Goal: Task Accomplishment & Management: Manage account settings

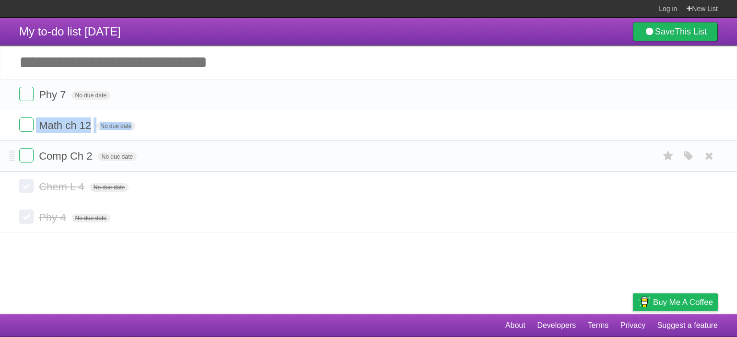
drag, startPoint x: 8, startPoint y: 127, endPoint x: 10, endPoint y: 142, distance: 15.5
click at [11, 146] on ul "Phy 7 No due date White Red Blue Green Purple Orange Math ch 12 No due date Whi…" at bounding box center [368, 125] width 737 height 93
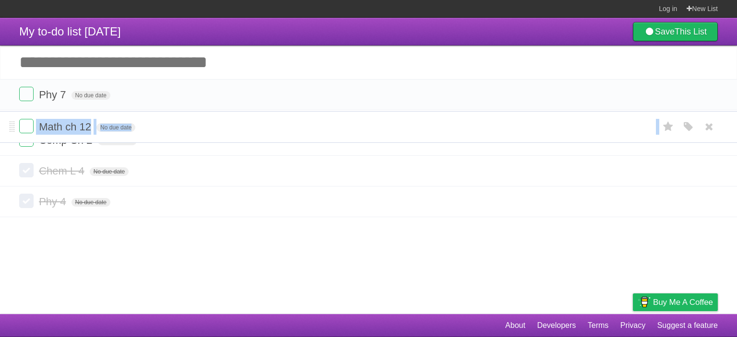
drag, startPoint x: 10, startPoint y: 121, endPoint x: 4, endPoint y: 125, distance: 6.8
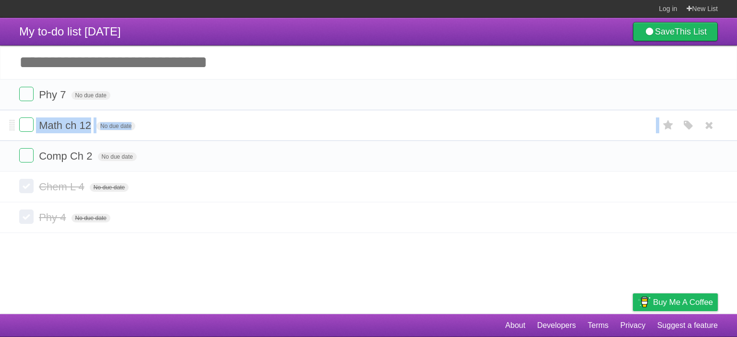
click at [10, 114] on li "Math ch 12 No due date White Red Blue Green Purple Orange" at bounding box center [368, 125] width 737 height 31
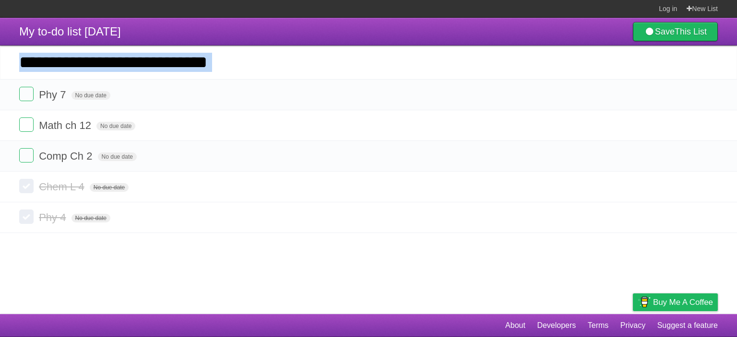
drag, startPoint x: 6, startPoint y: 97, endPoint x: 227, endPoint y: 35, distance: 228.8
click at [227, 35] on div "My to-do list [DATE] Save This List Add another task ********* Phy 7 No due dat…" at bounding box center [368, 125] width 737 height 215
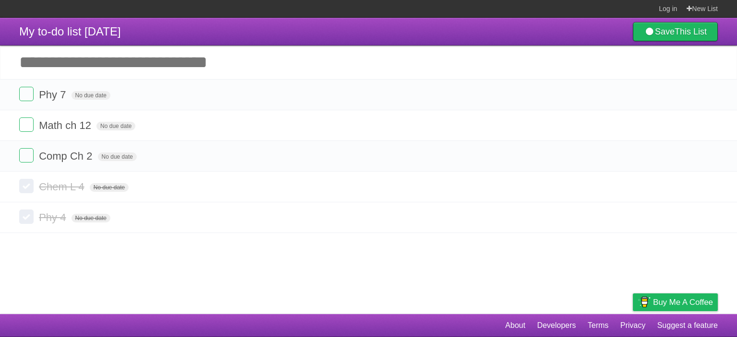
click at [229, 28] on header "My to-do list [DATE] Save This List" at bounding box center [368, 32] width 737 height 28
drag, startPoint x: 141, startPoint y: 94, endPoint x: 133, endPoint y: 150, distance: 56.1
click at [133, 150] on ul "Phy 7 No due date White Red Blue Green Purple Orange Math ch 12 No due date Whi…" at bounding box center [368, 125] width 737 height 93
click at [8, 164] on li "Comp Ch 2 No due date White Red Blue Green Purple Orange" at bounding box center [368, 156] width 737 height 31
drag, startPoint x: 8, startPoint y: 161, endPoint x: 10, endPoint y: 174, distance: 13.2
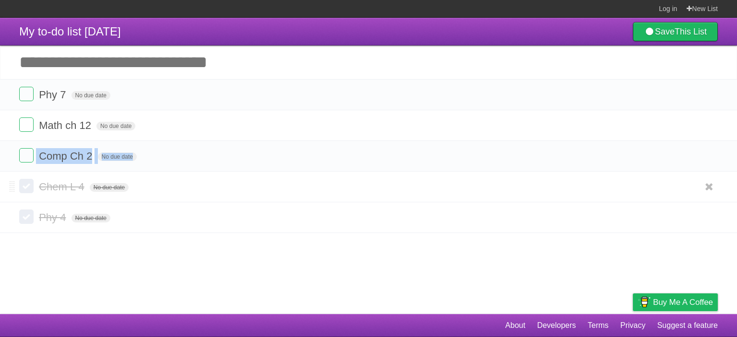
click at [12, 175] on section "Phy 7 No due date White Red Blue Green Purple Orange Math ch 12 No due date Whi…" at bounding box center [368, 156] width 737 height 154
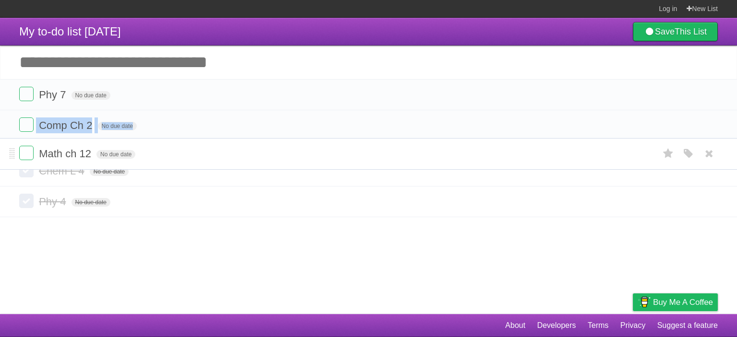
drag, startPoint x: 12, startPoint y: 127, endPoint x: 39, endPoint y: 155, distance: 39.4
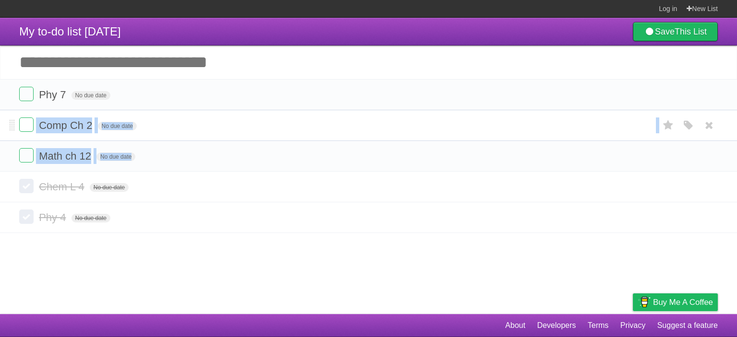
click at [149, 125] on form "Comp Ch 2 No due date White Red Blue Green Purple Orange" at bounding box center [368, 126] width 699 height 16
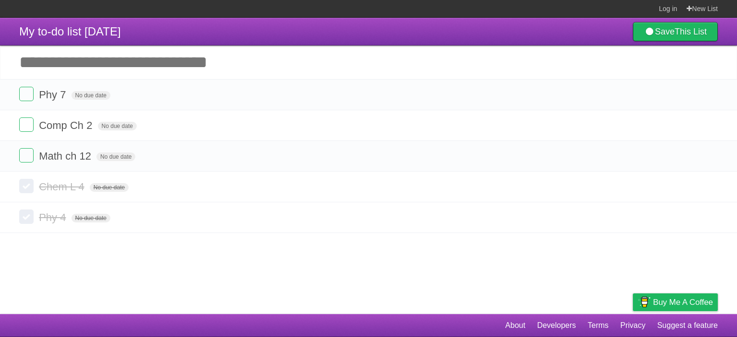
click at [131, 254] on article "My to-do list [DATE] Save This List Add another task ********* Phy 7 No due dat…" at bounding box center [368, 166] width 737 height 297
drag, startPoint x: 17, startPoint y: 194, endPoint x: 21, endPoint y: 182, distance: 13.2
click at [21, 182] on li "Chem L 4 No due date White Red Blue Green Purple Orange" at bounding box center [368, 187] width 737 height 31
drag, startPoint x: 44, startPoint y: 105, endPoint x: 20, endPoint y: 104, distance: 24.0
click at [35, 117] on ul "Phy 7 No due date White Red Blue Green Purple Orange Comp Ch 2 No due date Whit…" at bounding box center [368, 125] width 737 height 93
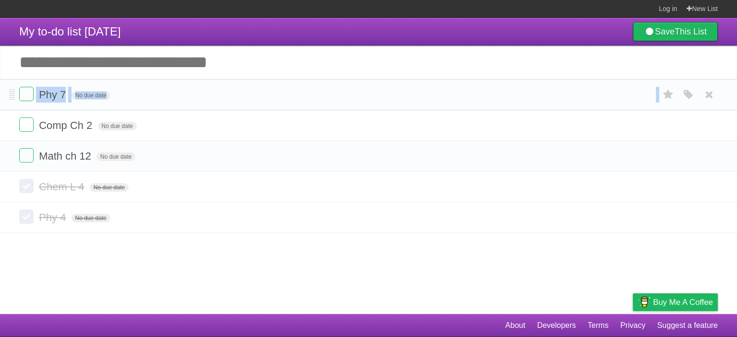
drag, startPoint x: 12, startPoint y: 106, endPoint x: 7, endPoint y: 107, distance: 5.0
click at [7, 113] on ul "Phy 7 No due date White Red Blue Green Purple Orange Comp Ch 2 No due date Whit…" at bounding box center [368, 125] width 737 height 93
click at [48, 95] on span "Phy 7" at bounding box center [53, 95] width 29 height 12
click at [60, 83] on li "Phy 7 No due date White Red Blue Green Purple Orange" at bounding box center [368, 94] width 737 height 31
drag, startPoint x: 60, startPoint y: 83, endPoint x: 63, endPoint y: 104, distance: 21.9
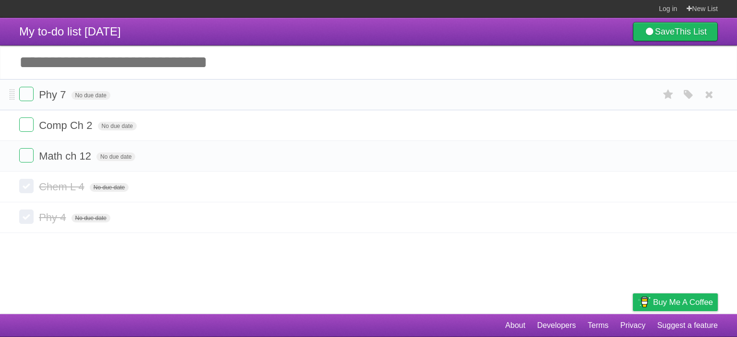
click at [62, 105] on li "Phy 7 No due date White Red Blue Green Purple Orange" at bounding box center [368, 94] width 737 height 31
drag, startPoint x: 66, startPoint y: 105, endPoint x: 70, endPoint y: 124, distance: 20.0
click at [69, 130] on ul "Phy 7 No due date White Red Blue Green Purple Orange Comp Ch 2 No due date Whit…" at bounding box center [368, 125] width 737 height 93
click at [73, 121] on span "Comp Ch 2" at bounding box center [67, 126] width 56 height 12
click at [73, 138] on li "********* No due date White Red Blue Green Purple Orange" at bounding box center [368, 125] width 737 height 31
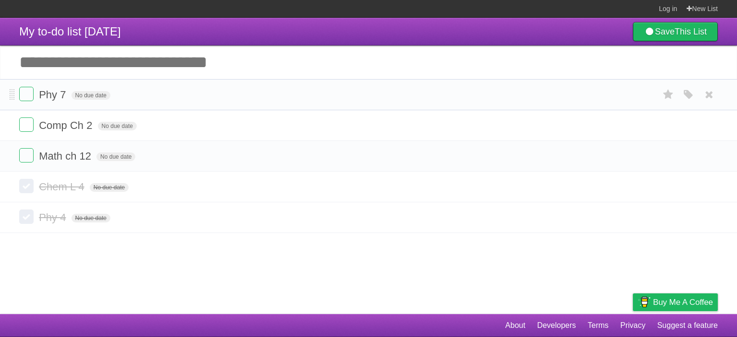
drag, startPoint x: 152, startPoint y: 195, endPoint x: 147, endPoint y: 91, distance: 104.2
click at [147, 91] on section "Phy 7 No due date White Red Blue Green Purple Orange Comp Ch 2 No due date Whit…" at bounding box center [368, 156] width 737 height 154
click at [147, 91] on form "Phy 7 No due date White Red Blue Green Purple Orange" at bounding box center [368, 95] width 699 height 16
drag, startPoint x: 73, startPoint y: 163, endPoint x: 60, endPoint y: 247, distance: 84.5
click at [60, 247] on article "My to-do list [DATE] Save This List Add another task ********* Phy 7 No due dat…" at bounding box center [368, 166] width 737 height 297
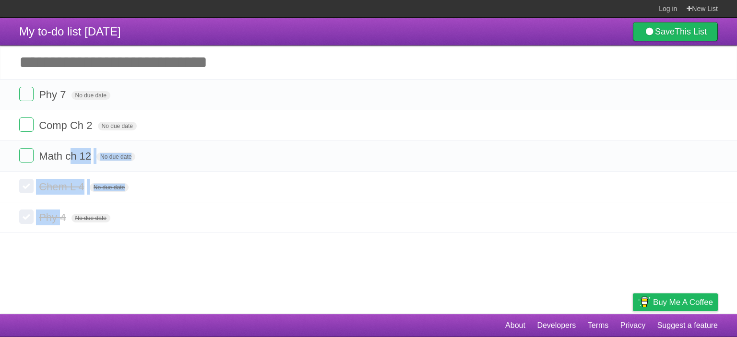
click at [53, 245] on article "My to-do list [DATE] Save This List Add another task ********* Phy 7 No due dat…" at bounding box center [368, 166] width 737 height 297
click at [52, 241] on article "My to-do list [DATE] Save This List Add another task ********* Phy 7 No due dat…" at bounding box center [368, 166] width 737 height 297
drag, startPoint x: 32, startPoint y: 168, endPoint x: 26, endPoint y: 234, distance: 65.5
click at [28, 234] on article "My to-do list [DATE] Save This List Add another task ********* Phy 7 No due dat…" at bounding box center [368, 166] width 737 height 297
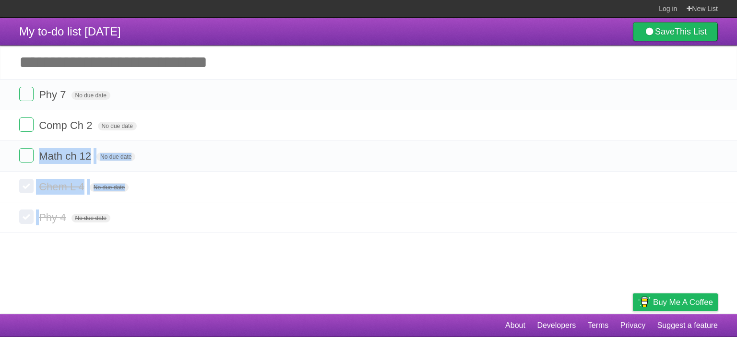
click at [8, 234] on article "My to-do list [DATE] Save This List Add another task ********* Phy 7 No due dat…" at bounding box center [368, 166] width 737 height 297
click at [83, 151] on span "Math ch 12" at bounding box center [66, 156] width 55 height 12
click at [61, 193] on span "Chem L 4" at bounding box center [63, 187] width 48 height 12
click at [21, 185] on label at bounding box center [26, 186] width 14 height 14
click at [24, 191] on label at bounding box center [26, 186] width 14 height 14
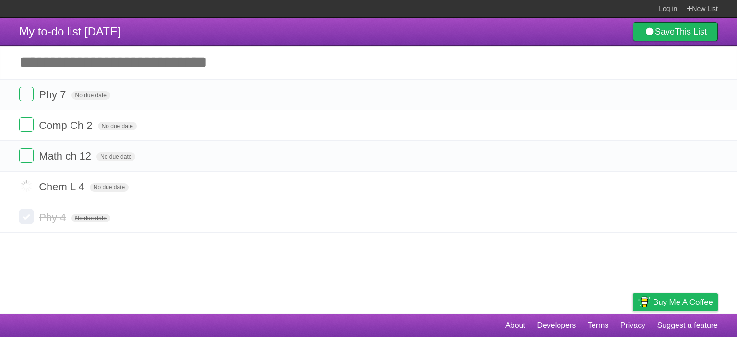
click at [24, 191] on label at bounding box center [26, 186] width 14 height 14
click at [23, 220] on label at bounding box center [26, 217] width 14 height 14
drag, startPoint x: 53, startPoint y: 230, endPoint x: 48, endPoint y: 250, distance: 20.5
click at [48, 249] on article "My to-do list [DATE] Save This List Add another task ********* Phy 7 No due dat…" at bounding box center [368, 166] width 737 height 297
click at [40, 253] on article "My to-do list [DATE] Save This List Add another task ********* Phy 7 No due dat…" at bounding box center [368, 166] width 737 height 297
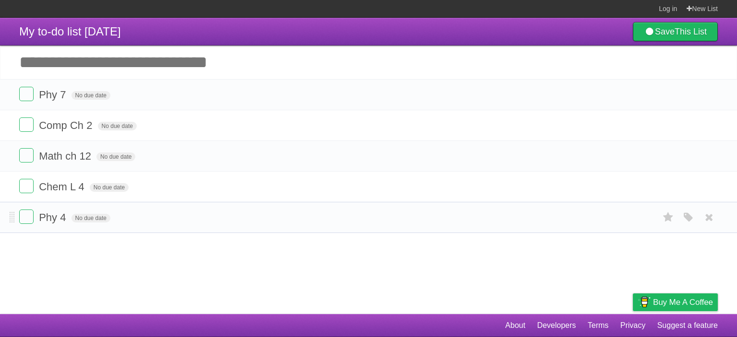
drag, startPoint x: 8, startPoint y: 221, endPoint x: 14, endPoint y: 207, distance: 15.3
click at [15, 204] on li "Phy 4 No due date White Red Blue Green Purple Orange" at bounding box center [368, 217] width 737 height 31
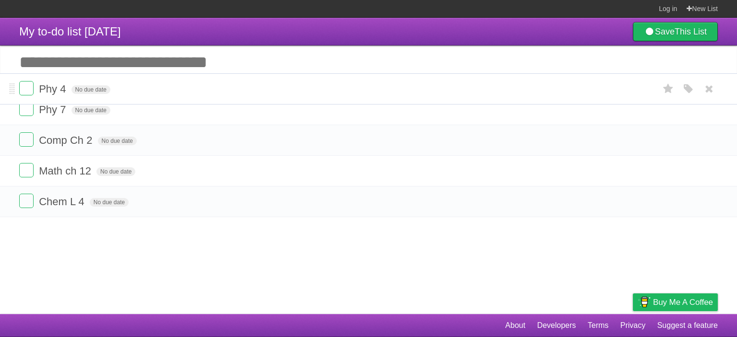
drag, startPoint x: 12, startPoint y: 215, endPoint x: 17, endPoint y: 86, distance: 128.7
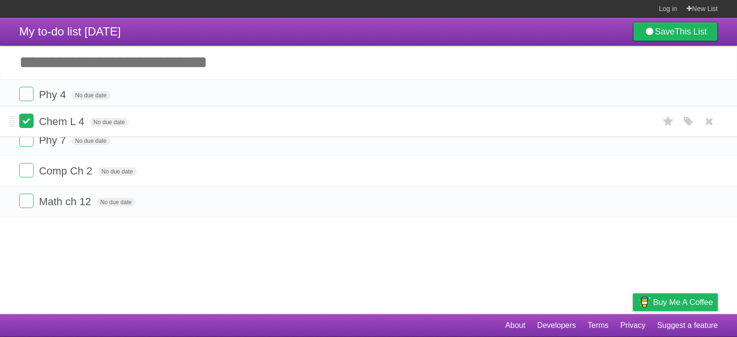
drag, startPoint x: 11, startPoint y: 216, endPoint x: 21, endPoint y: 120, distance: 96.9
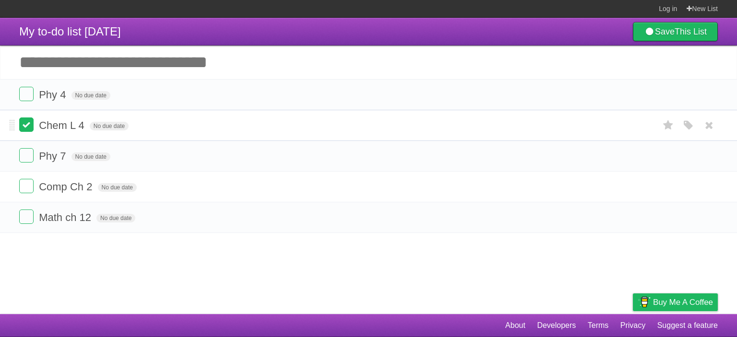
click at [23, 129] on label at bounding box center [26, 125] width 14 height 14
click at [27, 95] on label at bounding box center [26, 94] width 14 height 14
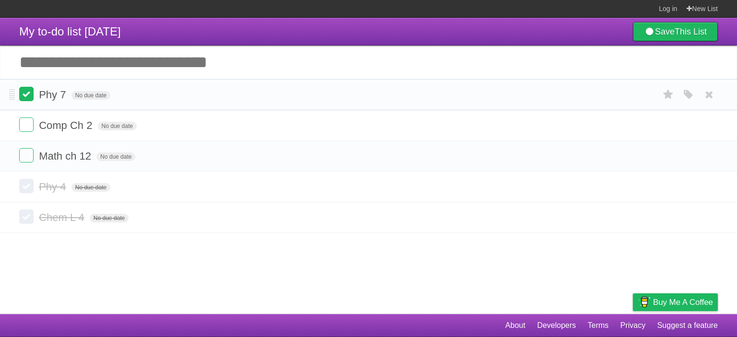
click at [28, 95] on label at bounding box center [26, 94] width 14 height 14
click at [30, 159] on label at bounding box center [26, 155] width 14 height 14
